Goal: Transaction & Acquisition: Book appointment/travel/reservation

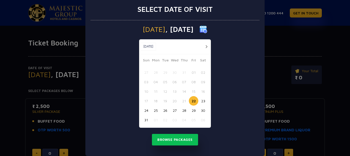
scroll to position [16, 0]
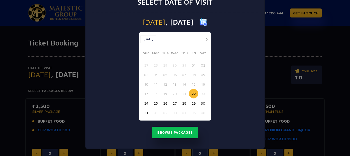
click at [203, 40] on button "button" at bounding box center [206, 39] width 6 height 6
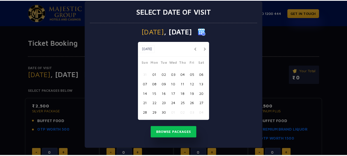
scroll to position [7, 0]
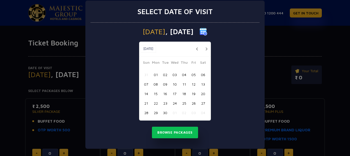
click at [194, 74] on button "05" at bounding box center [193, 74] width 9 height 9
click at [179, 130] on button "Browse Packages" at bounding box center [175, 132] width 46 height 12
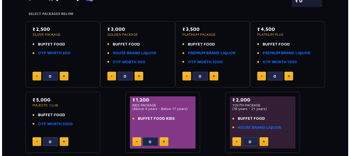
scroll to position [26, 0]
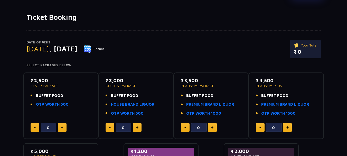
click at [105, 50] on button "Change" at bounding box center [93, 49] width 21 height 8
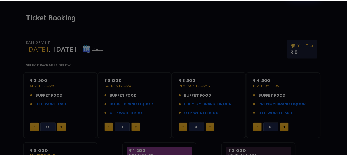
scroll to position [0, 0]
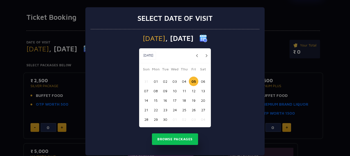
click at [180, 82] on button "04" at bounding box center [184, 80] width 9 height 9
click at [179, 134] on button "Browse Packages" at bounding box center [175, 139] width 46 height 12
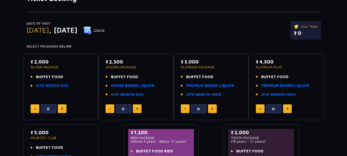
scroll to position [51, 0]
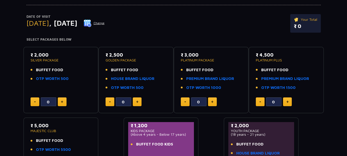
click at [91, 25] on img at bounding box center [88, 23] width 8 height 8
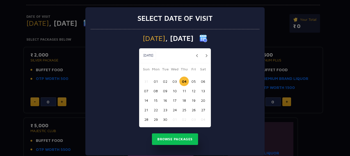
click at [190, 80] on button "05" at bounding box center [193, 80] width 9 height 9
click at [181, 140] on button "Browse Packages" at bounding box center [175, 139] width 46 height 12
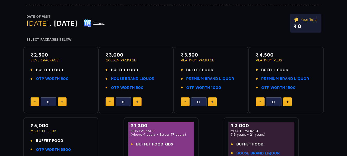
drag, startPoint x: 30, startPoint y: 55, endPoint x: 50, endPoint y: 54, distance: 19.8
click at [50, 54] on p "₹ 2,500" at bounding box center [61, 54] width 61 height 7
copy p "₹ 2,500"
click at [75, 62] on div "₹ 2,500 SILVER PACKAGE BUFFET FOOD OTP WORTH 500" at bounding box center [61, 67] width 61 height 33
click at [62, 100] on button at bounding box center [62, 101] width 9 height 9
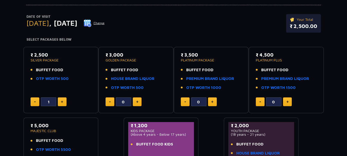
click at [62, 100] on button at bounding box center [62, 101] width 9 height 9
click at [62, 99] on button at bounding box center [62, 101] width 9 height 9
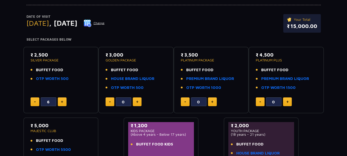
click at [62, 99] on button at bounding box center [62, 101] width 9 height 9
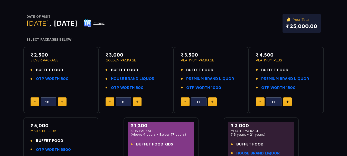
type input "11"
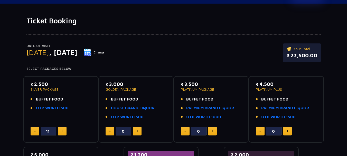
scroll to position [0, 0]
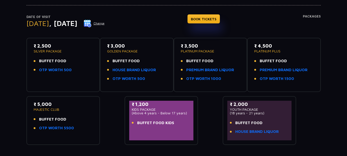
scroll to position [51, 0]
drag, startPoint x: 34, startPoint y: 45, endPoint x: 51, endPoint y: 45, distance: 17.4
click at [51, 45] on p "₹ 2,500" at bounding box center [63, 45] width 59 height 7
copy p "₹ 2,500"
click at [342, 59] on div "Date of Visit [DATE] Change BOOK TICKETS Packages ₹ 2,500 SILVER PACKAGE BUFFET…" at bounding box center [173, 70] width 347 height 149
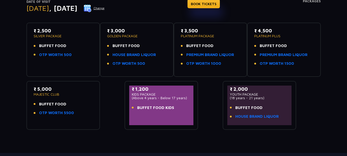
scroll to position [77, 0]
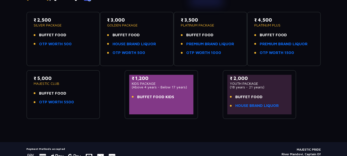
drag, startPoint x: 132, startPoint y: 78, endPoint x: 152, endPoint y: 77, distance: 19.8
click at [152, 77] on p "₹ 1,200" at bounding box center [161, 78] width 59 height 7
click at [144, 77] on p "₹ 1,200" at bounding box center [161, 78] width 59 height 7
drag, startPoint x: 131, startPoint y: 79, endPoint x: 157, endPoint y: 78, distance: 25.9
click at [157, 78] on div "₹ 1,200 KIDS PACKAGE (Above 4 years - Below 17 years) BUFFET FOOD KIDS" at bounding box center [161, 95] width 64 height 40
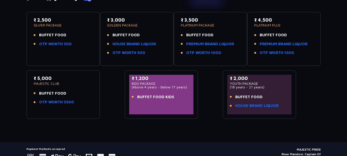
copy p "₹ 1,200"
drag, startPoint x: 137, startPoint y: 96, endPoint x: 177, endPoint y: 95, distance: 39.8
click at [177, 95] on li "BUFFET FOOD KIDS" at bounding box center [161, 97] width 59 height 6
click at [172, 96] on li "BUFFET FOOD KIDS" at bounding box center [161, 97] width 59 height 6
copy span "BUFFET FOOD KIDS"
